Goal: Task Accomplishment & Management: Manage account settings

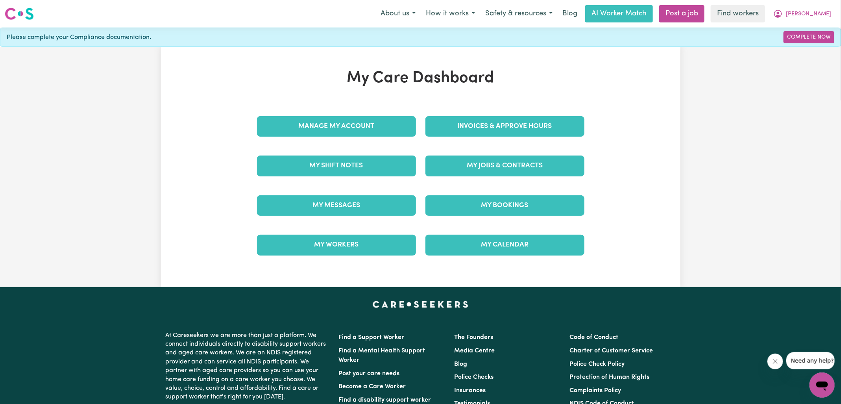
click at [443, 137] on div "Invoices & Approve Hours" at bounding box center [505, 126] width 168 height 39
click at [445, 131] on link "Invoices & Approve Hours" at bounding box center [504, 126] width 159 height 20
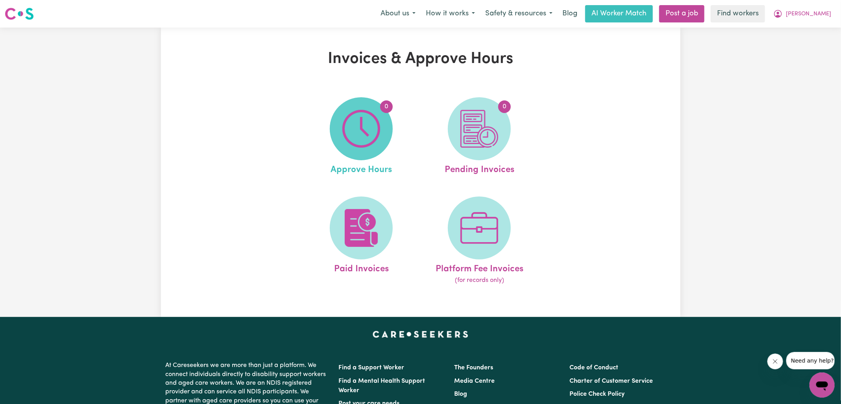
click at [351, 130] on img at bounding box center [361, 129] width 38 height 38
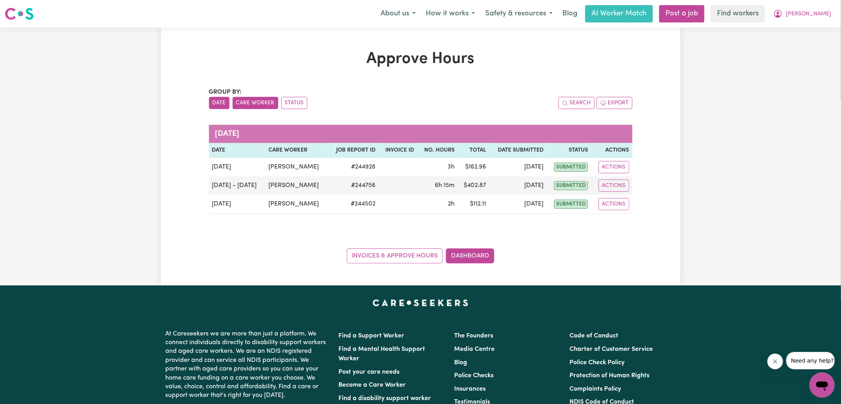
click at [251, 104] on button "Care Worker" at bounding box center [256, 103] width 46 height 12
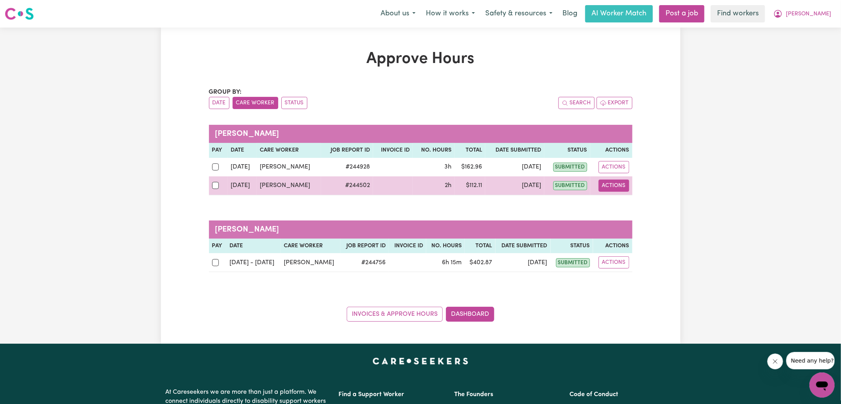
click at [622, 183] on button "Actions" at bounding box center [613, 185] width 31 height 12
click at [625, 199] on link "View Job Report" at bounding box center [633, 204] width 67 height 16
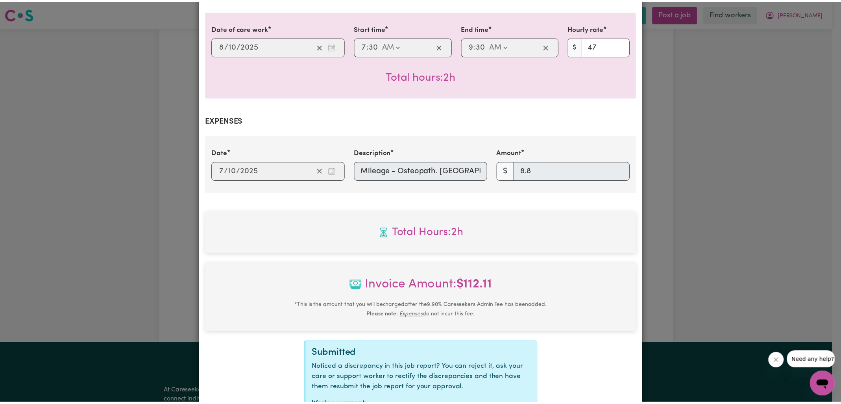
scroll to position [250, 0]
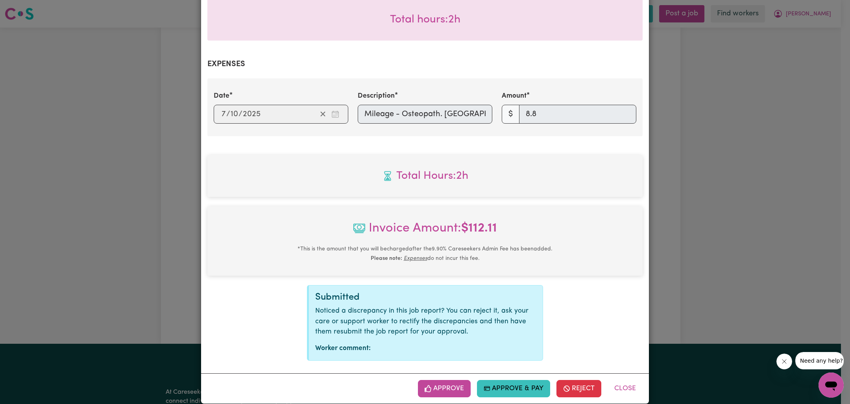
click at [454, 380] on button "Approve" at bounding box center [444, 388] width 53 height 17
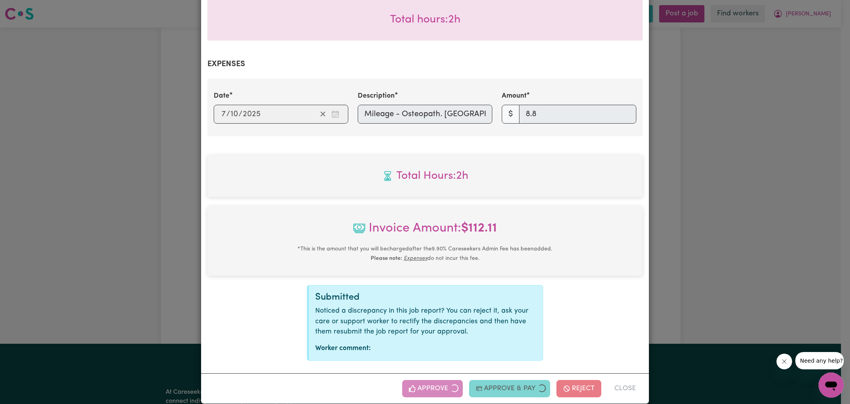
click at [680, 239] on div "Job Report # 244502 - [PERSON_NAME] Summary Job report # 244502 Client name: [P…" at bounding box center [425, 202] width 850 height 404
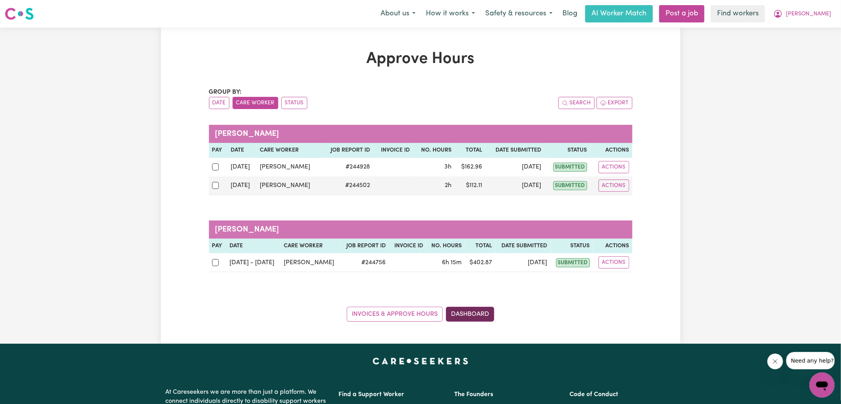
click at [484, 314] on link "Dashboard" at bounding box center [470, 313] width 48 height 15
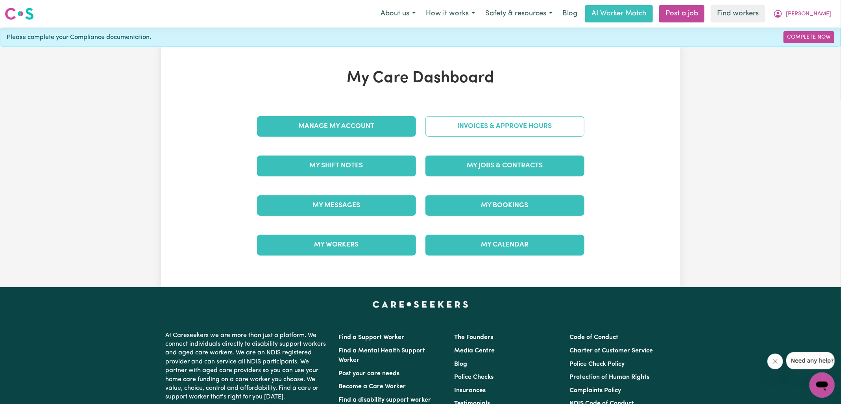
click at [458, 125] on link "Invoices & Approve Hours" at bounding box center [504, 126] width 159 height 20
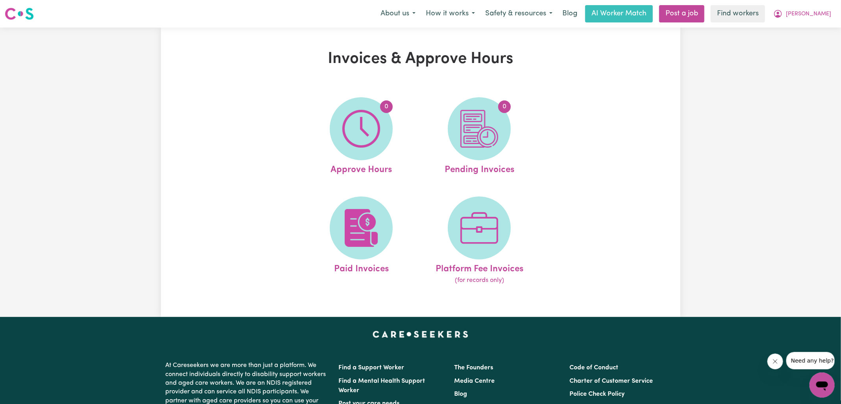
click at [461, 127] on img at bounding box center [479, 129] width 38 height 38
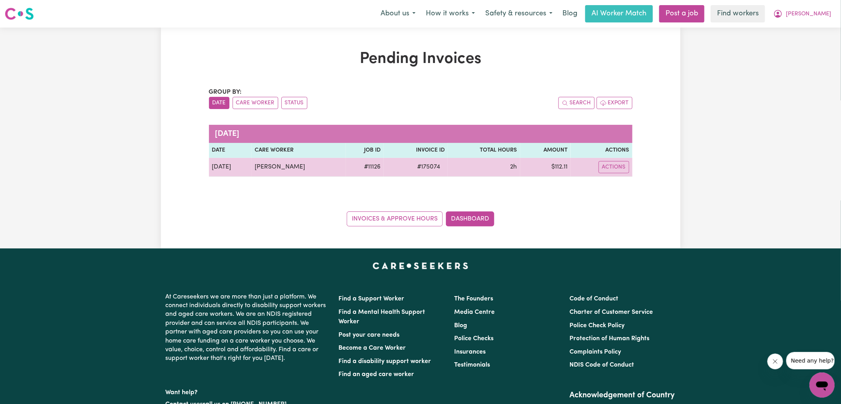
click at [423, 162] on span "# 175074" at bounding box center [428, 166] width 32 height 9
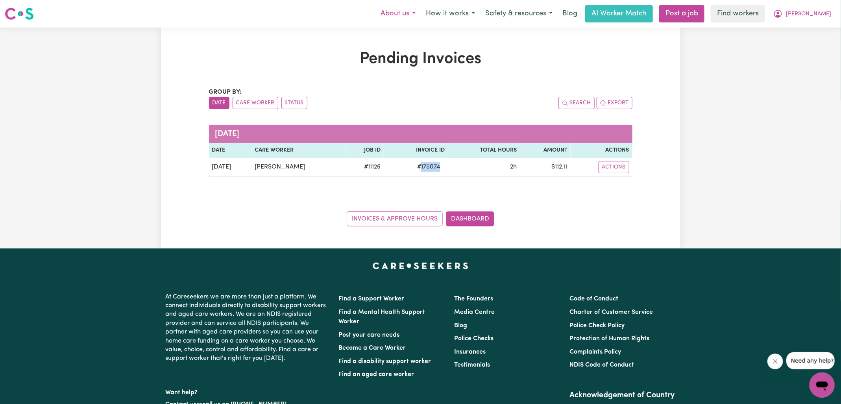
copy span "175074"
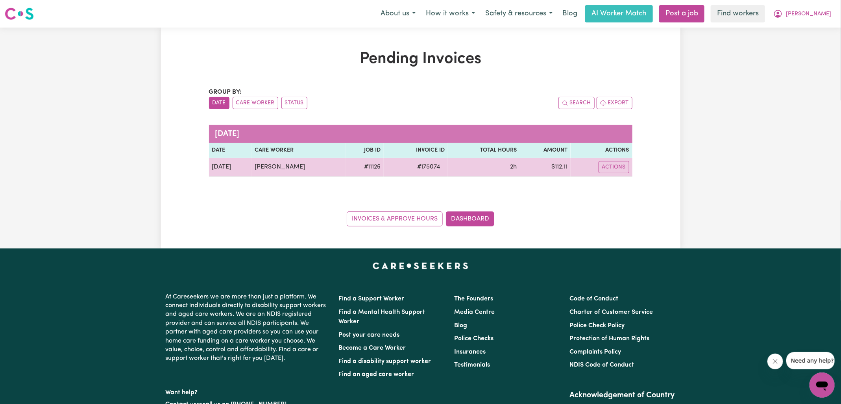
click at [557, 168] on td "$ 112.11" at bounding box center [545, 167] width 50 height 19
click at [556, 168] on td "$ 112.11" at bounding box center [545, 167] width 50 height 19
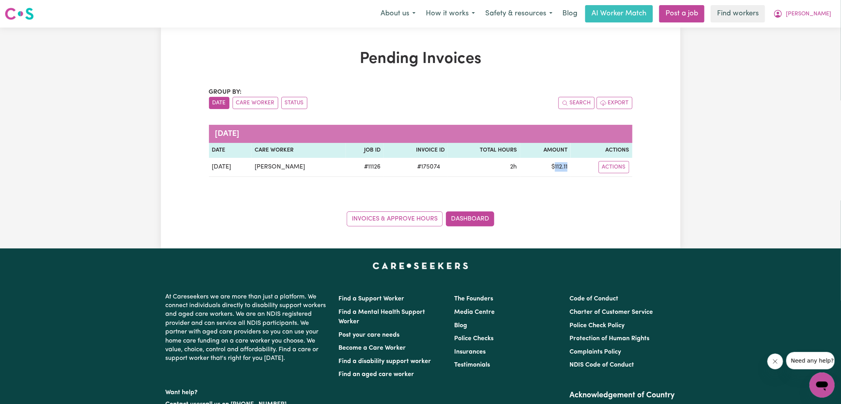
copy td "112.11"
click at [782, 16] on icon "My Account" at bounding box center [778, 14] width 8 height 8
click at [801, 49] on link "Logout" at bounding box center [804, 45] width 62 height 15
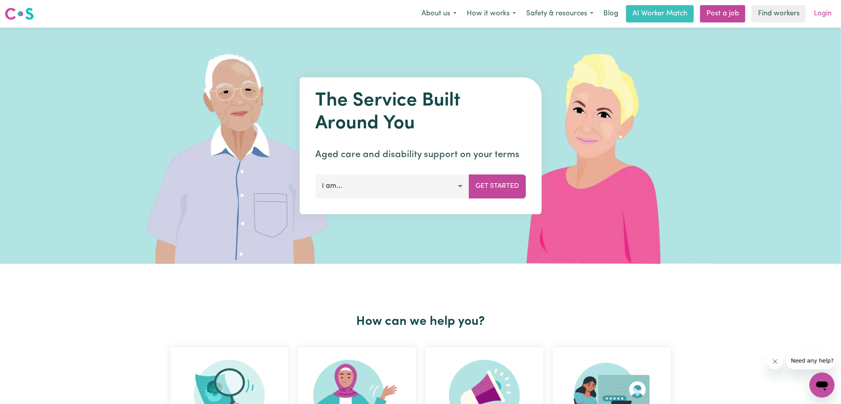
click at [818, 20] on link "Login" at bounding box center [822, 13] width 27 height 17
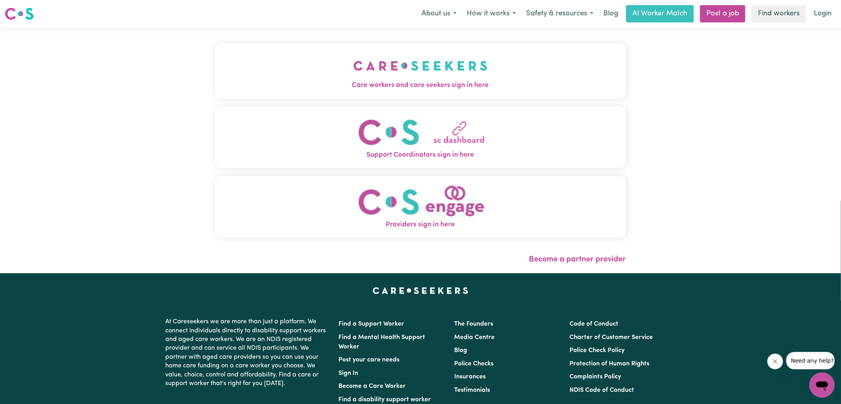
click at [460, 83] on span "Care workers and care seekers sign in here" at bounding box center [420, 85] width 411 height 10
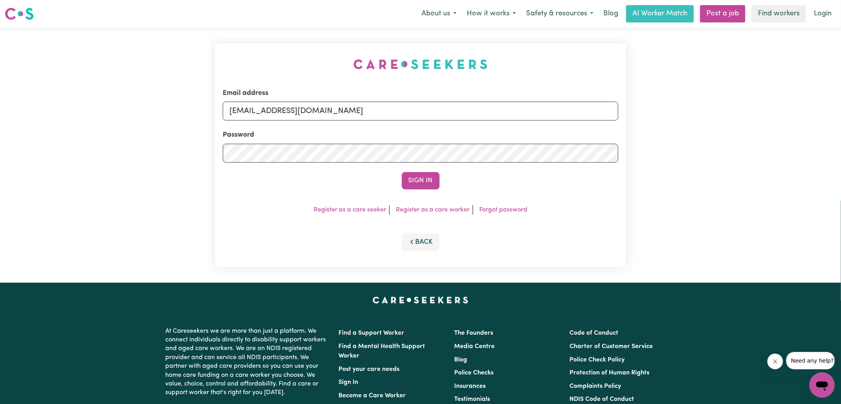
click at [196, 64] on div "Email address [EMAIL_ADDRESS][DOMAIN_NAME] Password Sign In Register as a care …" at bounding box center [420, 155] width 841 height 255
drag, startPoint x: 269, startPoint y: 111, endPoint x: 554, endPoint y: 118, distance: 284.1
click at [554, 118] on input "[EMAIL_ADDRESS][DOMAIN_NAME]" at bounding box center [420, 111] width 395 height 19
type input "[EMAIL_ADDRESS][DOMAIN_NAME]"
click at [402, 172] on button "Sign In" at bounding box center [421, 180] width 38 height 17
